Goal: Complete application form

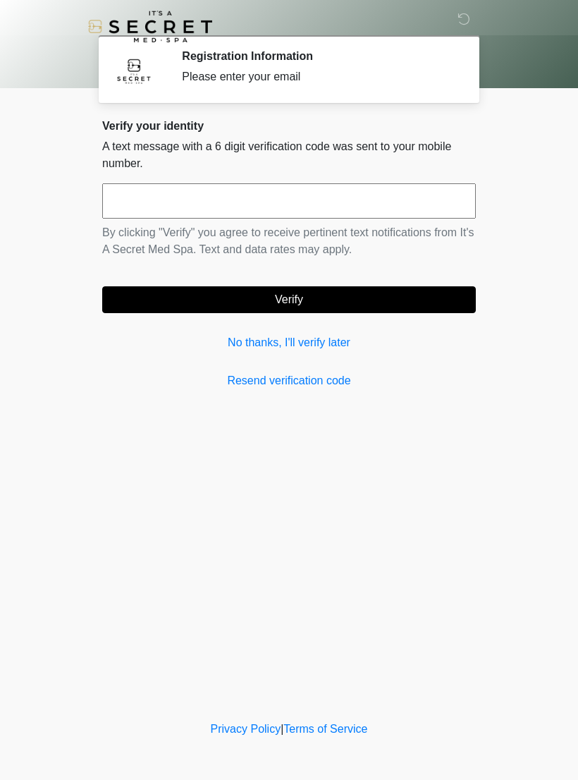
click at [307, 204] on input "text" at bounding box center [289, 200] width 374 height 35
type input "******"
click at [368, 297] on button "Verify" at bounding box center [289, 299] width 374 height 27
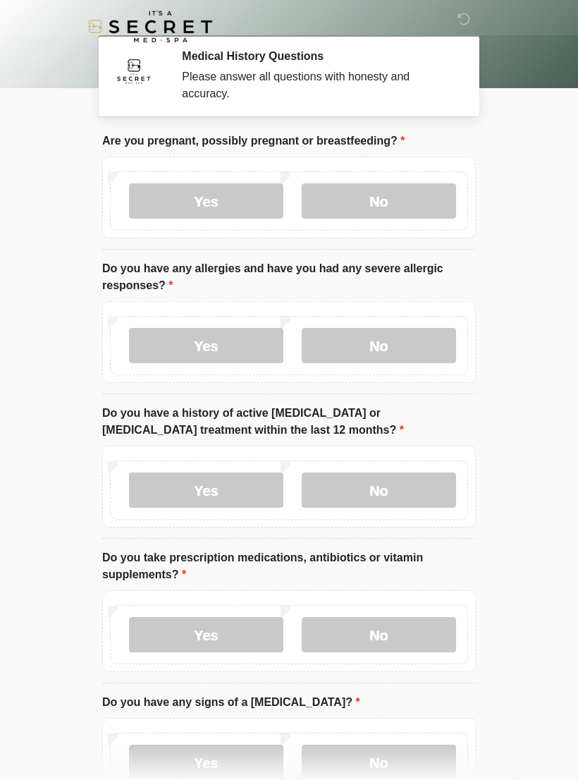
click at [399, 207] on label "No" at bounding box center [379, 200] width 154 height 35
click at [227, 349] on label "Yes" at bounding box center [206, 345] width 154 height 35
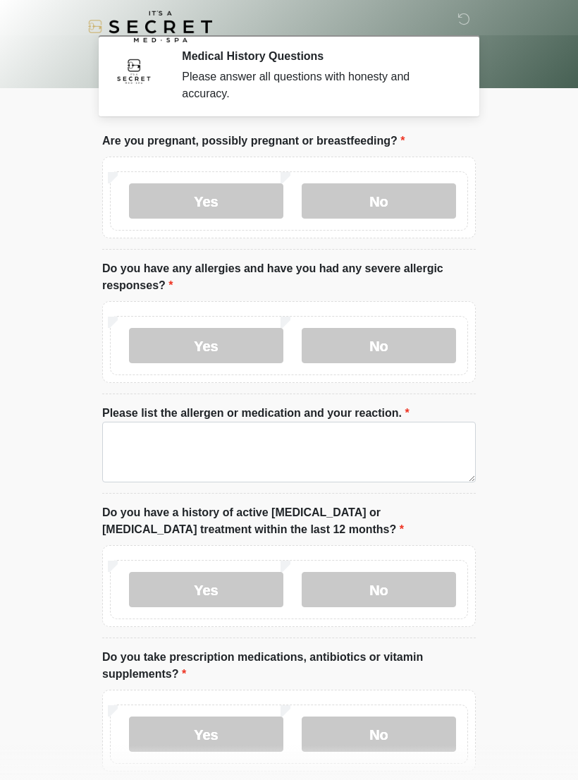
click at [367, 593] on label "No" at bounding box center [379, 589] width 154 height 35
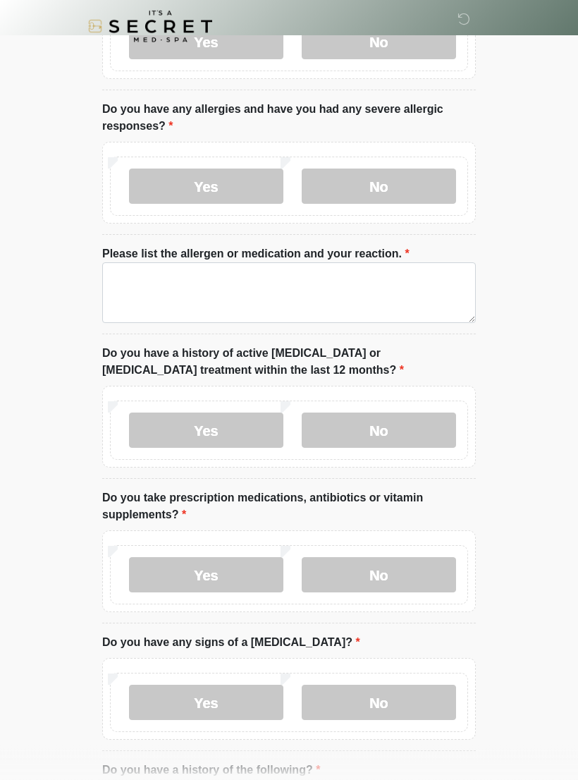
click at [233, 573] on label "Yes" at bounding box center [206, 575] width 154 height 35
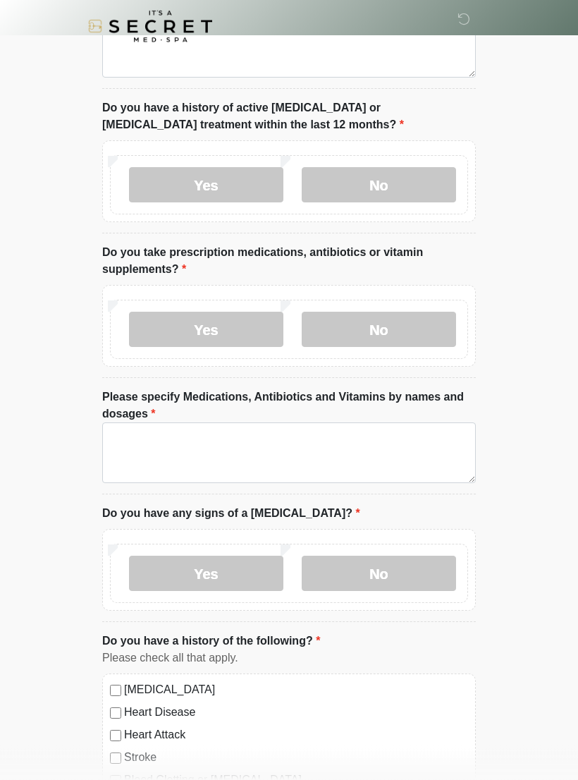
scroll to position [405, 0]
click at [384, 579] on label "No" at bounding box center [379, 573] width 154 height 35
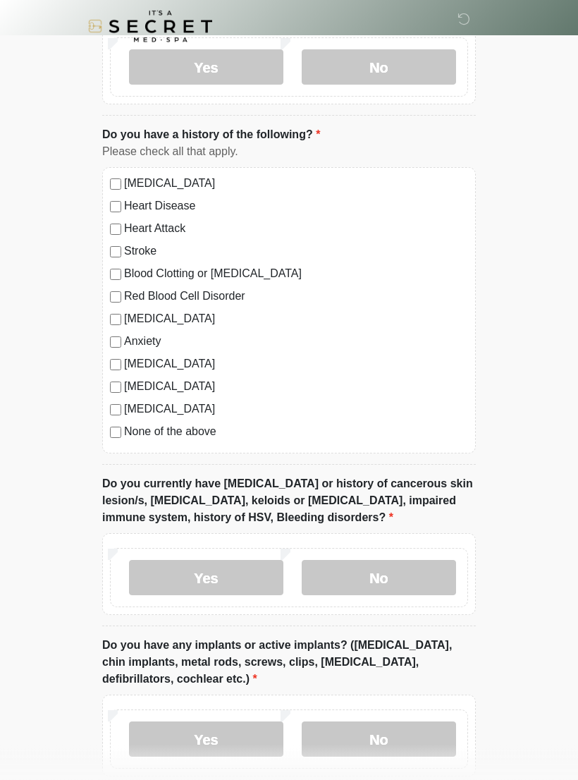
scroll to position [910, 0]
click at [421, 575] on label "No" at bounding box center [379, 577] width 154 height 35
click at [216, 744] on label "Yes" at bounding box center [206, 739] width 154 height 35
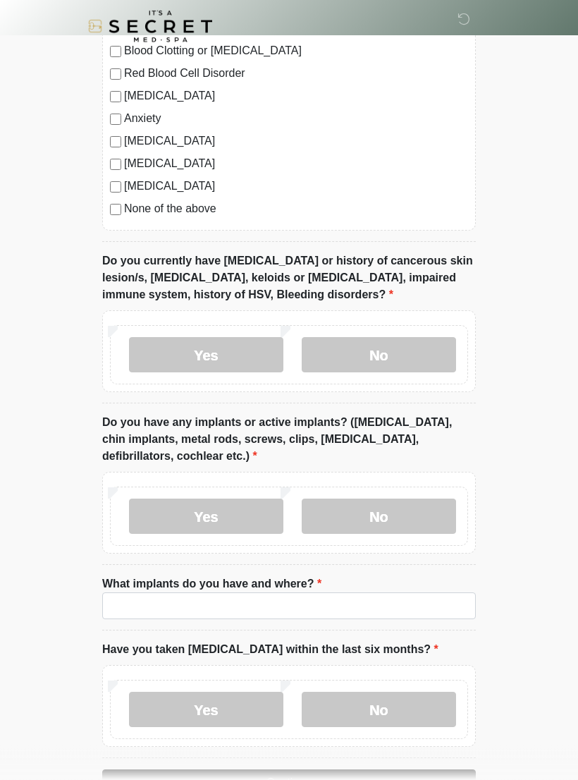
scroll to position [1200, 0]
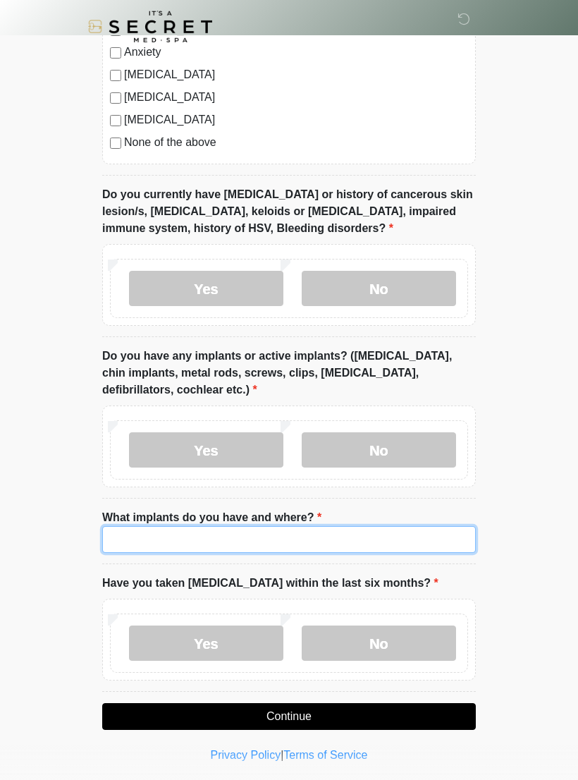
click at [253, 541] on input "What implants do you have and where?" at bounding box center [289, 539] width 374 height 27
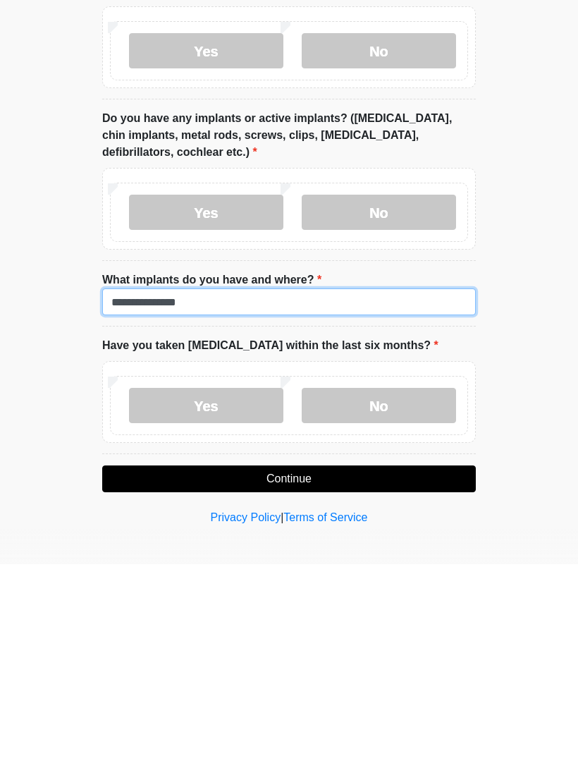
type input "**********"
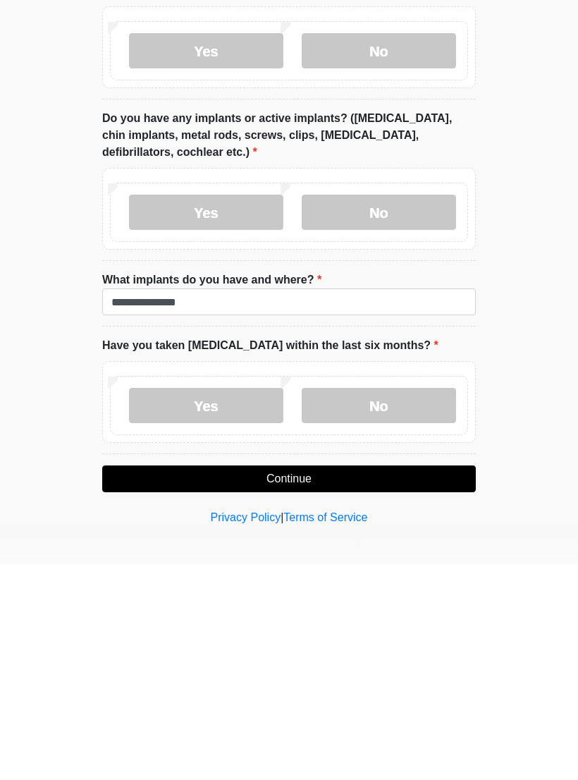
click at [397, 603] on label "No" at bounding box center [379, 620] width 154 height 35
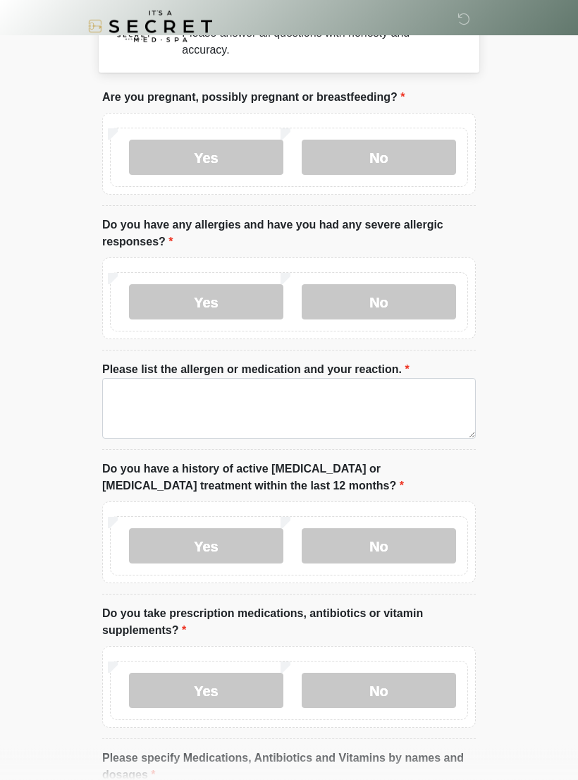
scroll to position [0, 0]
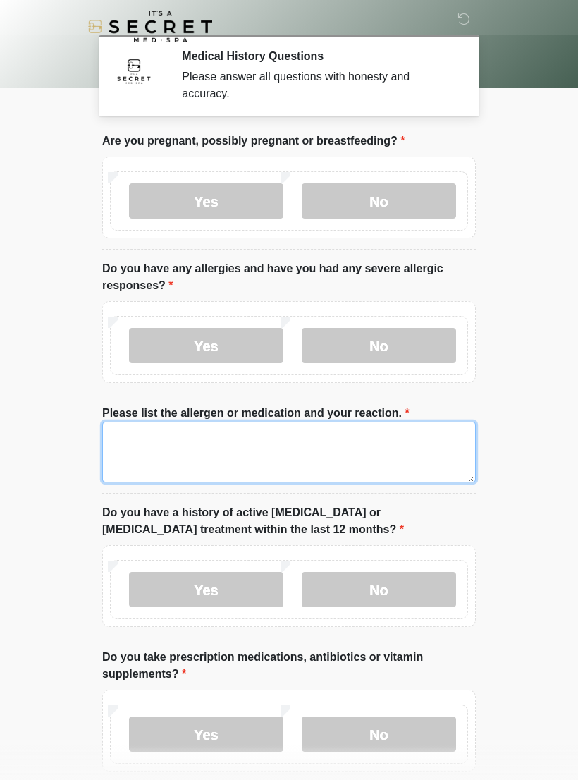
click at [357, 443] on textarea "Please list the allergen or medication and your reaction." at bounding box center [289, 452] width 374 height 61
click at [303, 440] on textarea "**********" at bounding box center [289, 452] width 374 height 61
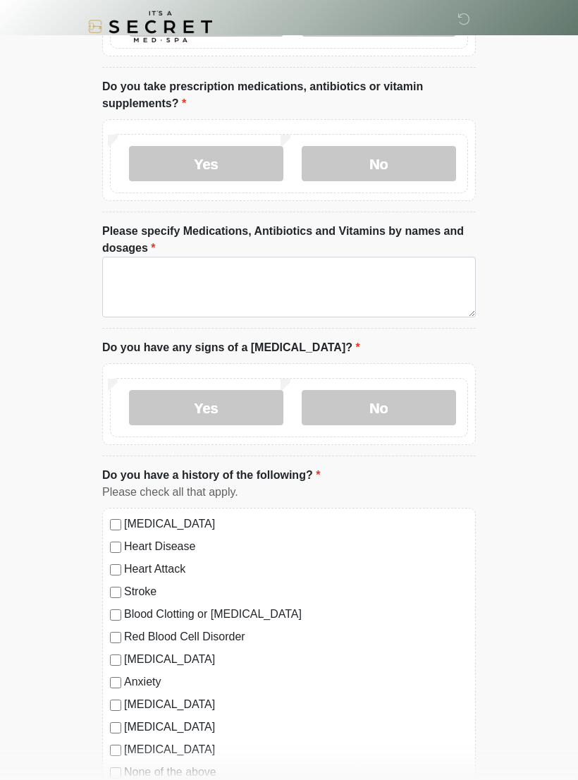
scroll to position [520, 0]
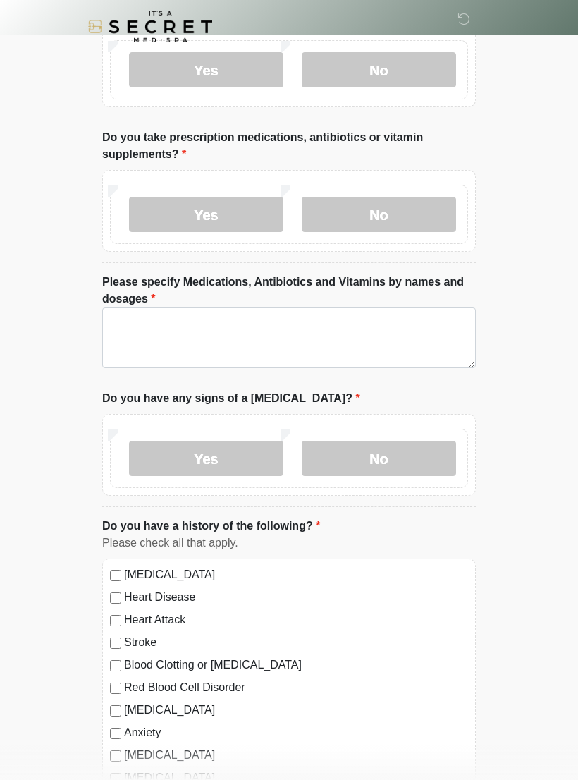
type textarea "**********"
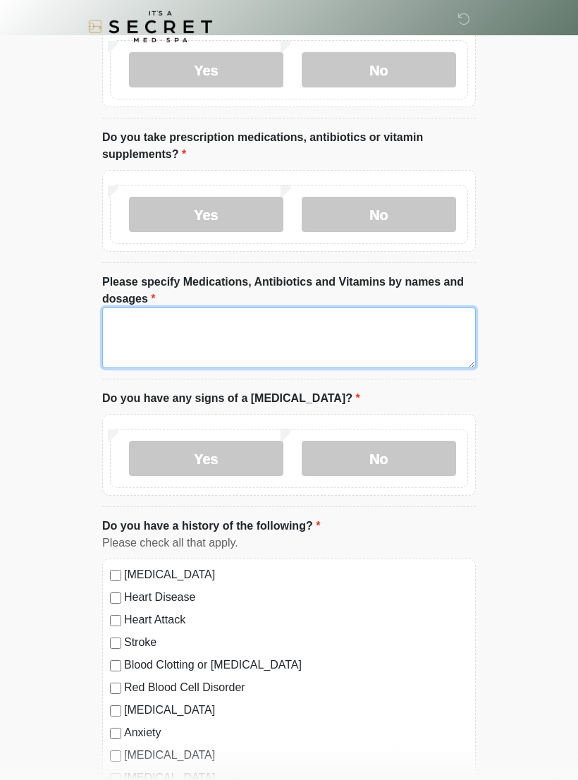
click at [293, 329] on textarea "Please specify Medications, Antibiotics and Vitamins by names and dosages" at bounding box center [289, 337] width 374 height 61
click at [394, 324] on textarea "**********" at bounding box center [289, 337] width 374 height 61
click at [386, 320] on textarea "**********" at bounding box center [289, 337] width 374 height 61
click at [441, 319] on textarea "**********" at bounding box center [289, 337] width 374 height 61
type textarea "**********"
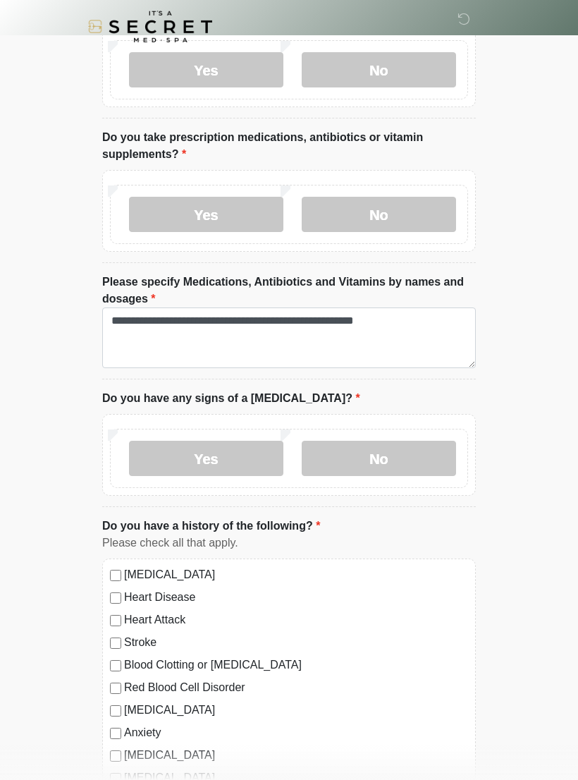
scroll to position [1222, 0]
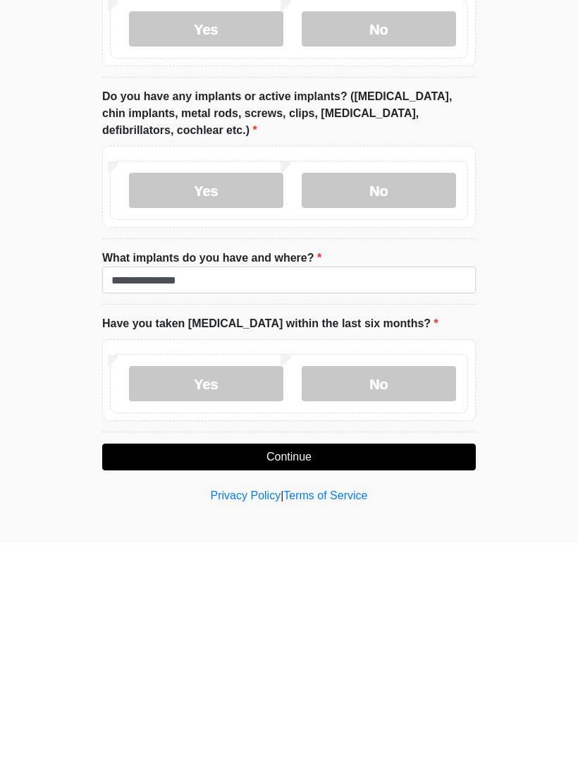
click at [394, 681] on button "Continue" at bounding box center [289, 694] width 374 height 27
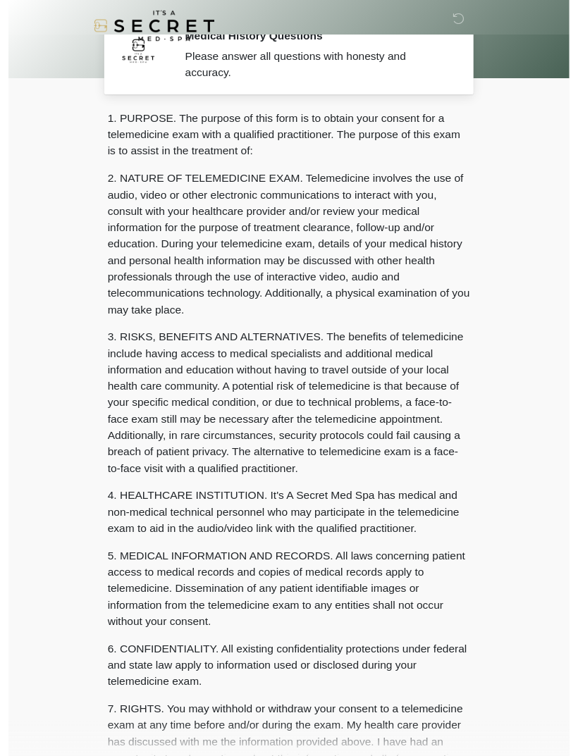
scroll to position [0, 0]
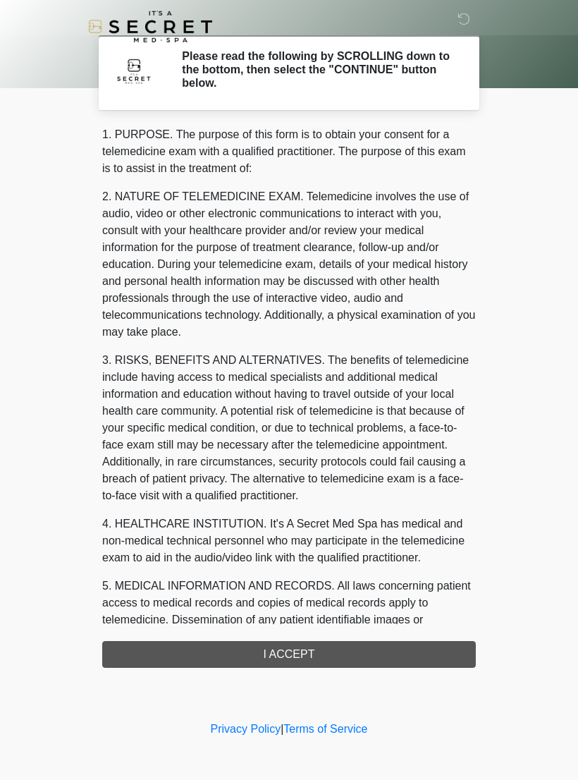
click at [407, 650] on div "1. PURPOSE. The purpose of this form is to obtain your consent for a telemedici…" at bounding box center [289, 396] width 374 height 541
click at [359, 646] on div "1. PURPOSE. The purpose of this form is to obtain your consent for a telemedici…" at bounding box center [289, 396] width 374 height 541
click at [312, 653] on div "1. PURPOSE. The purpose of this form is to obtain your consent for a telemedici…" at bounding box center [289, 396] width 374 height 541
click at [254, 649] on div "1. PURPOSE. The purpose of this form is to obtain your consent for a telemedici…" at bounding box center [289, 396] width 374 height 541
click at [211, 646] on div "1. PURPOSE. The purpose of this form is to obtain your consent for a telemedici…" at bounding box center [289, 396] width 374 height 541
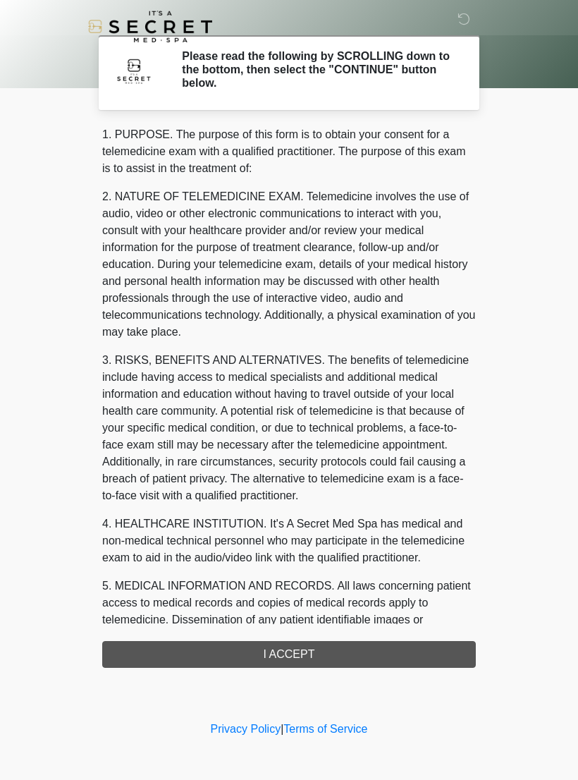
click at [515, 634] on body "‎ ‎ Please read the following by SCROLLING down to the bottom, then select the …" at bounding box center [289, 390] width 578 height 780
click at [349, 643] on div "1. PURPOSE. The purpose of this form is to obtain your consent for a telemedici…" at bounding box center [289, 396] width 374 height 541
click at [321, 663] on div "1. PURPOSE. The purpose of this form is to obtain your consent for a telemedici…" at bounding box center [289, 396] width 374 height 541
click at [234, 734] on link "Privacy Policy" at bounding box center [246, 729] width 70 height 12
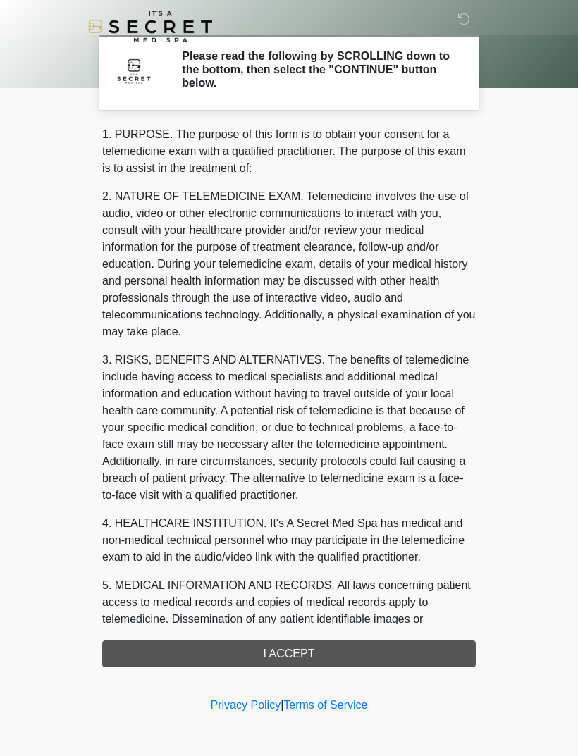
click at [329, 710] on link "Terms of Service" at bounding box center [325, 705] width 84 height 12
click at [245, 649] on div "1. PURPOSE. The purpose of this form is to obtain your consent for a telemedici…" at bounding box center [289, 396] width 374 height 541
click at [253, 649] on div "1. PURPOSE. The purpose of this form is to obtain your consent for a telemedici…" at bounding box center [289, 396] width 374 height 541
click at [253, 643] on div "1. PURPOSE. The purpose of this form is to obtain your consent for a telemedici…" at bounding box center [289, 396] width 374 height 541
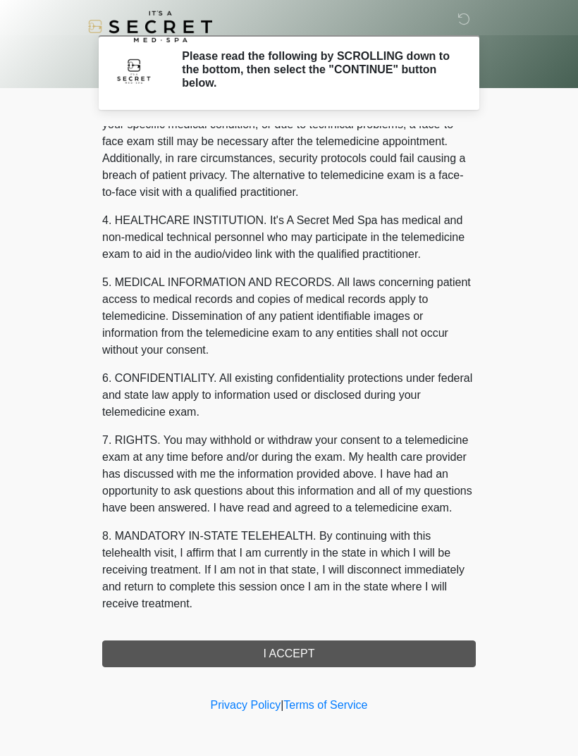
click at [271, 656] on div "1. PURPOSE. The purpose of this form is to obtain your consent for a telemedici…" at bounding box center [289, 396] width 374 height 541
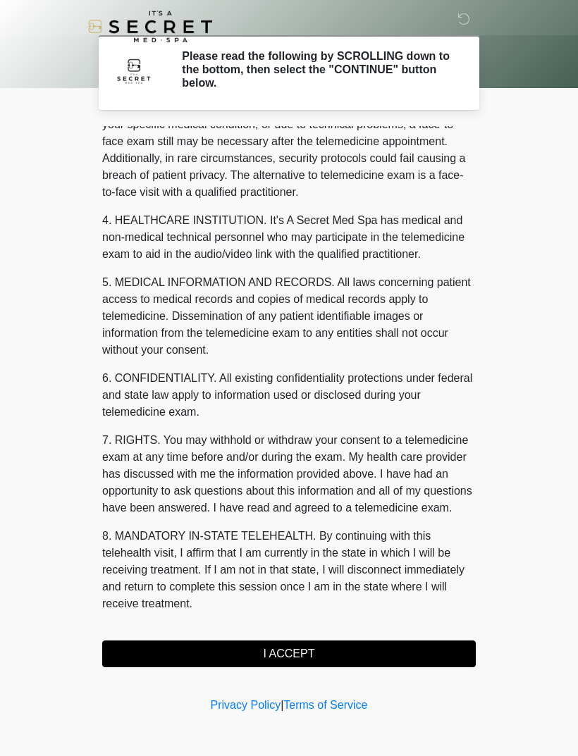
click at [330, 653] on button "I ACCEPT" at bounding box center [289, 654] width 374 height 27
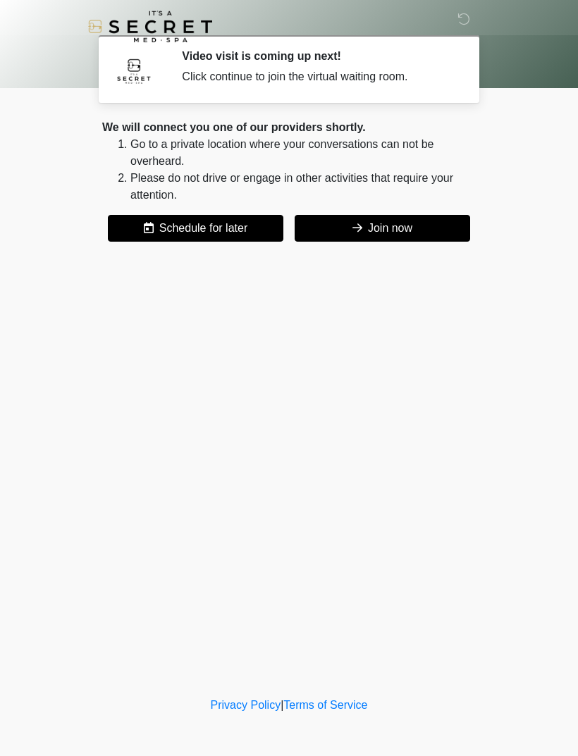
click at [403, 230] on button "Join now" at bounding box center [383, 228] width 176 height 27
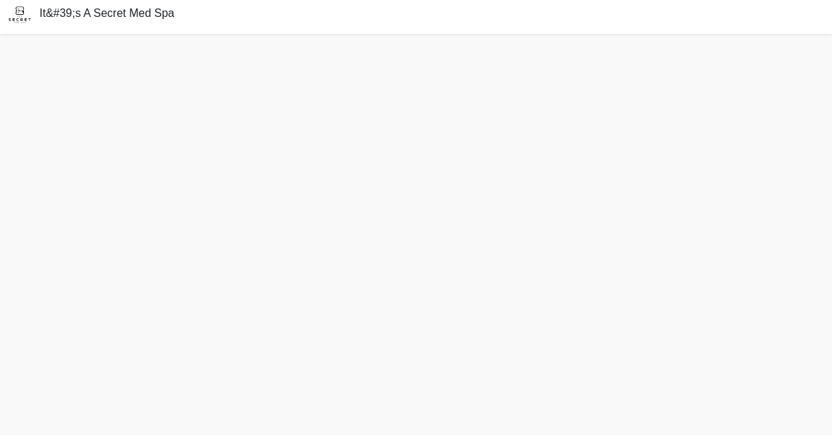
scroll to position [42, 0]
